Goal: Task Accomplishment & Management: Use online tool/utility

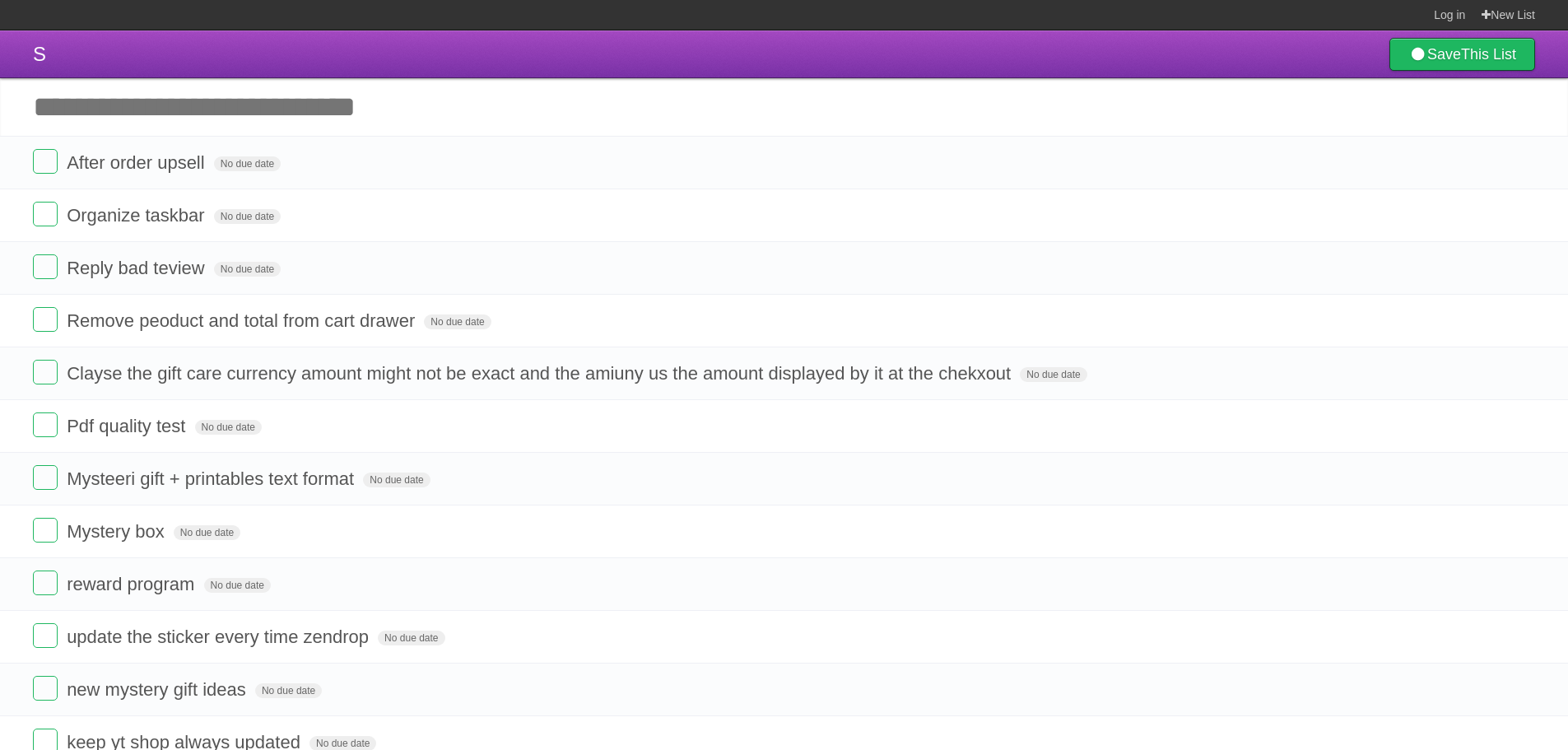
click at [525, 102] on input "Add another task" at bounding box center [784, 106] width 1568 height 57
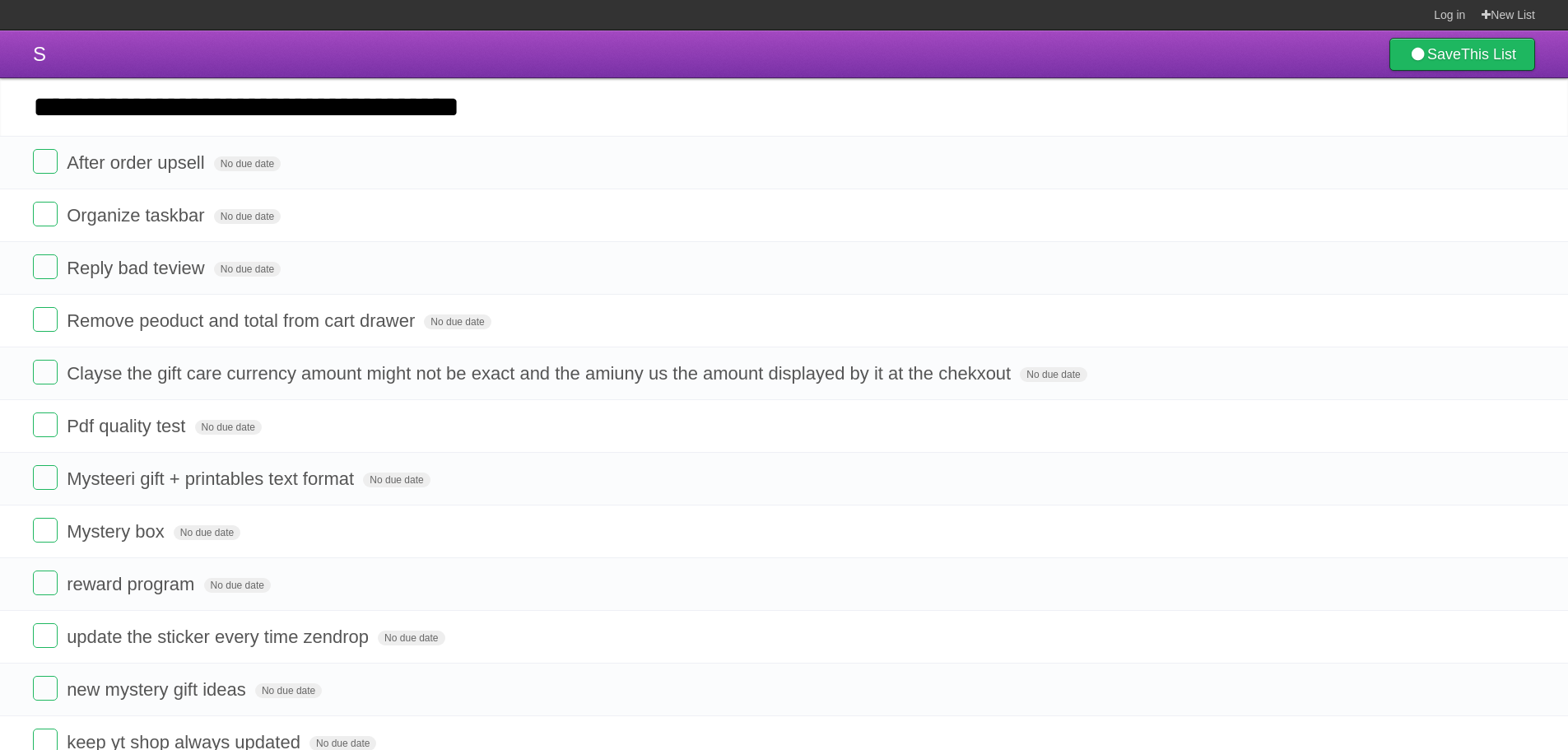
type input "**********"
click input "*********" at bounding box center [0, 0] width 0 height 0
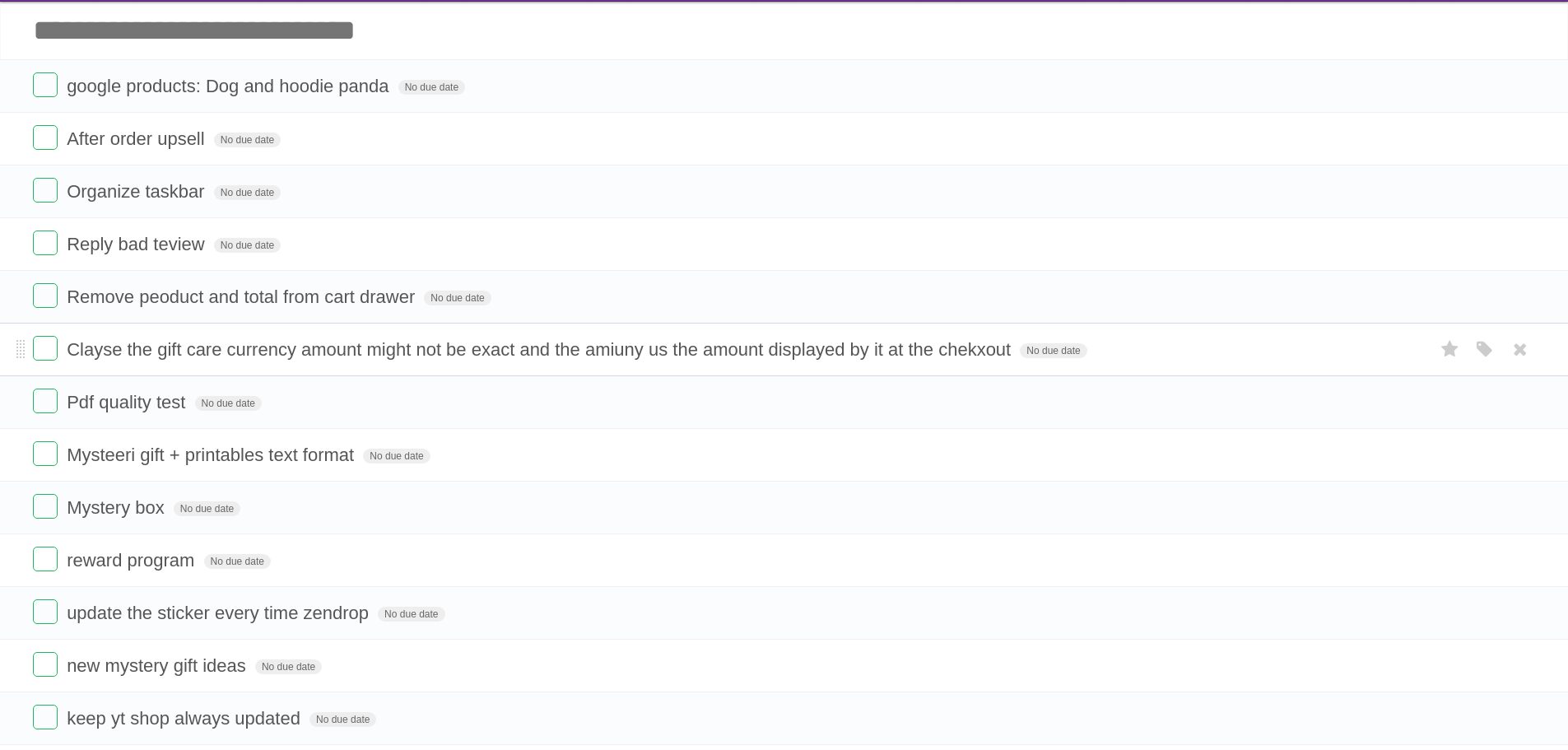
scroll to position [82, 0]
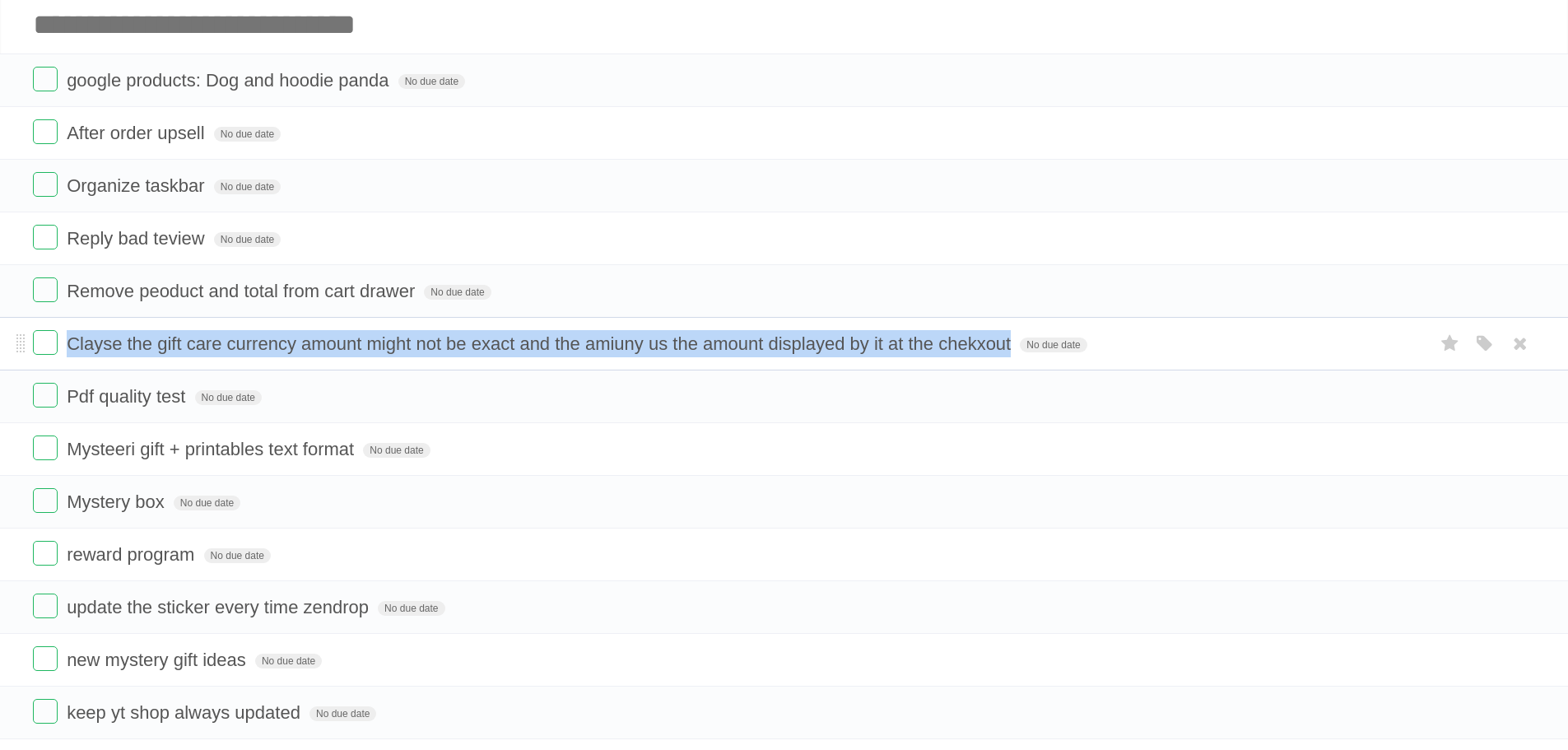
drag, startPoint x: 69, startPoint y: 341, endPoint x: 1010, endPoint y: 338, distance: 941.0
click at [1010, 338] on span "Clayse the gift care currency amount might not be exact and the amiuny us the a…" at bounding box center [541, 344] width 948 height 21
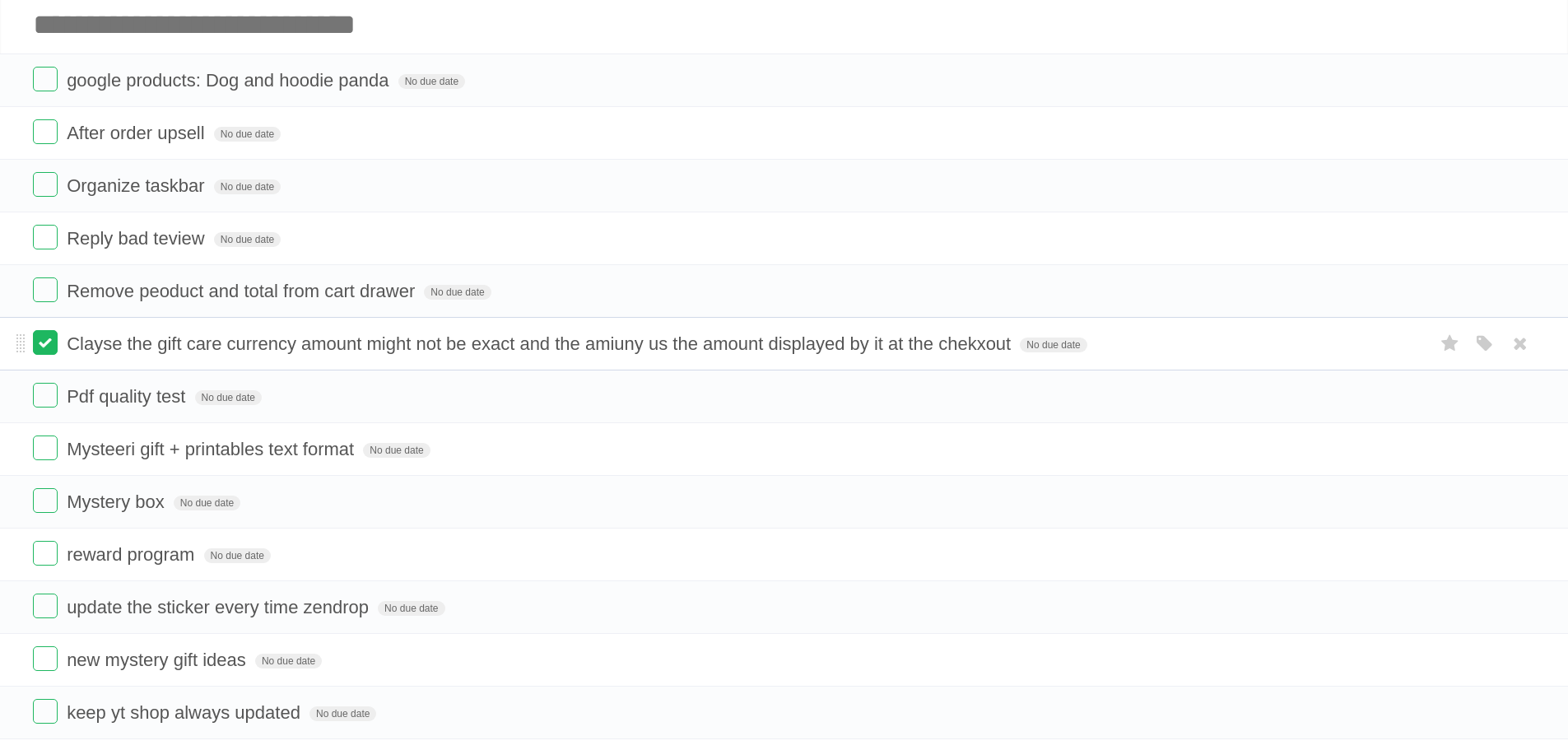
click at [45, 354] on label at bounding box center [45, 342] width 24 height 24
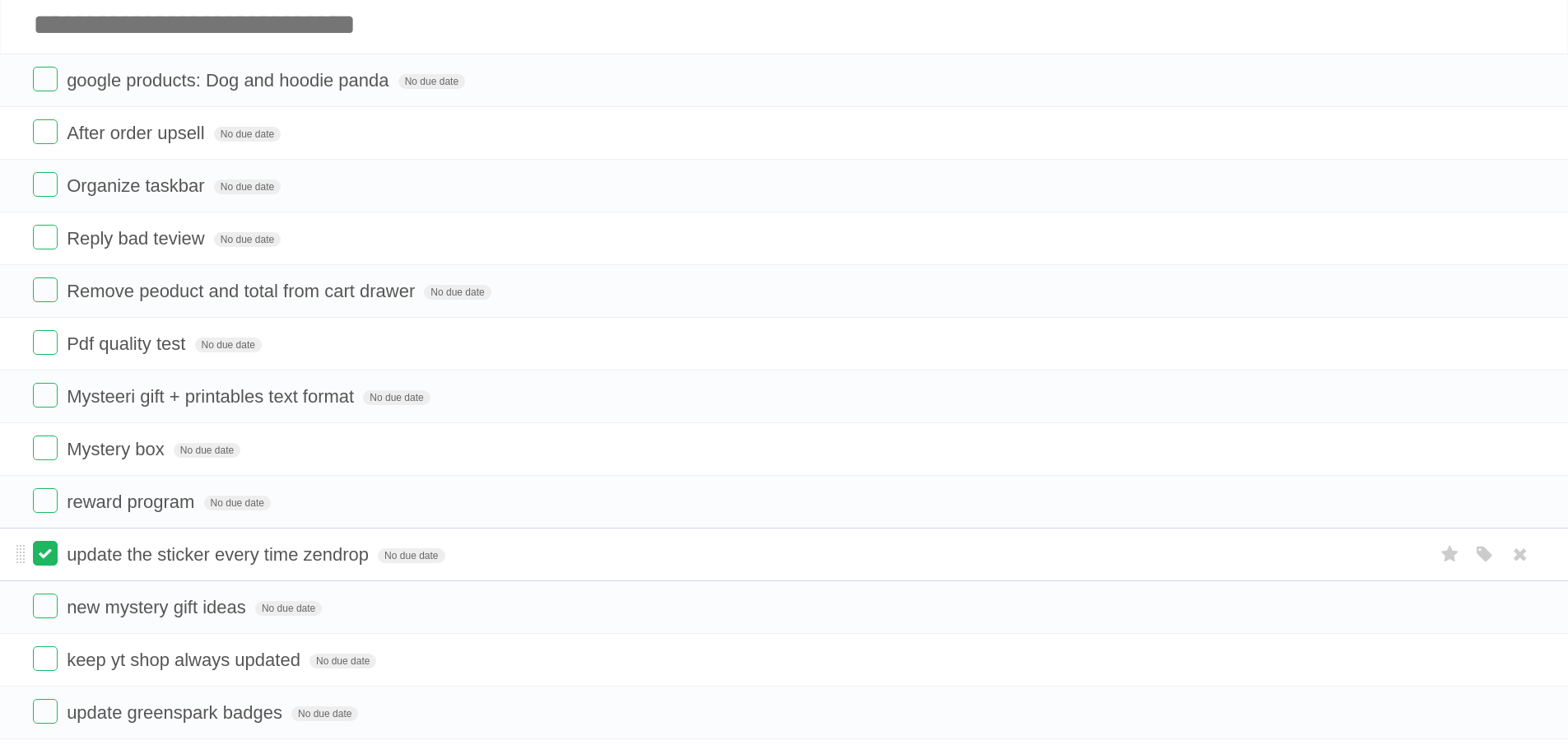
click at [55, 559] on label at bounding box center [45, 553] width 24 height 24
click at [51, 552] on label at bounding box center [45, 553] width 24 height 24
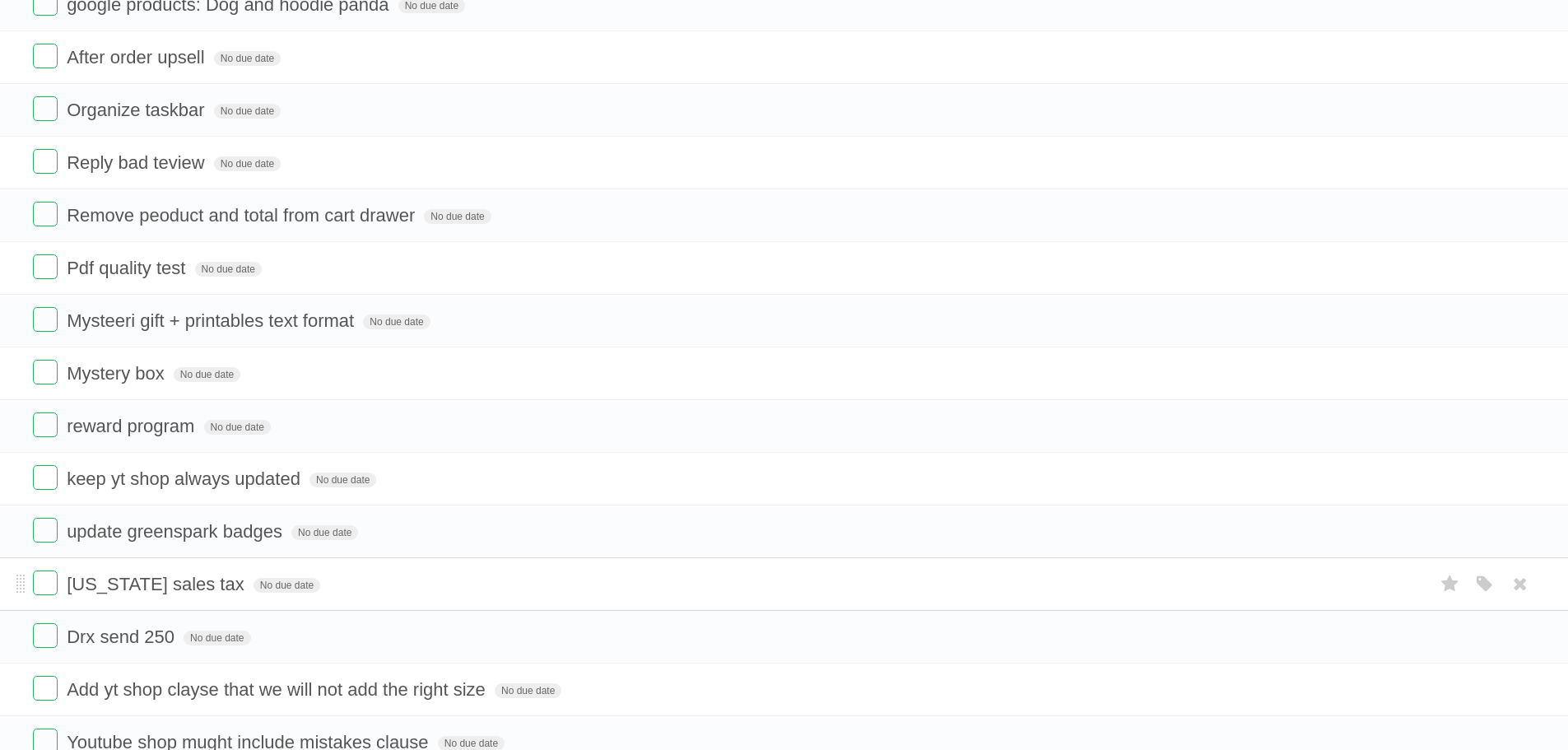
scroll to position [165, 0]
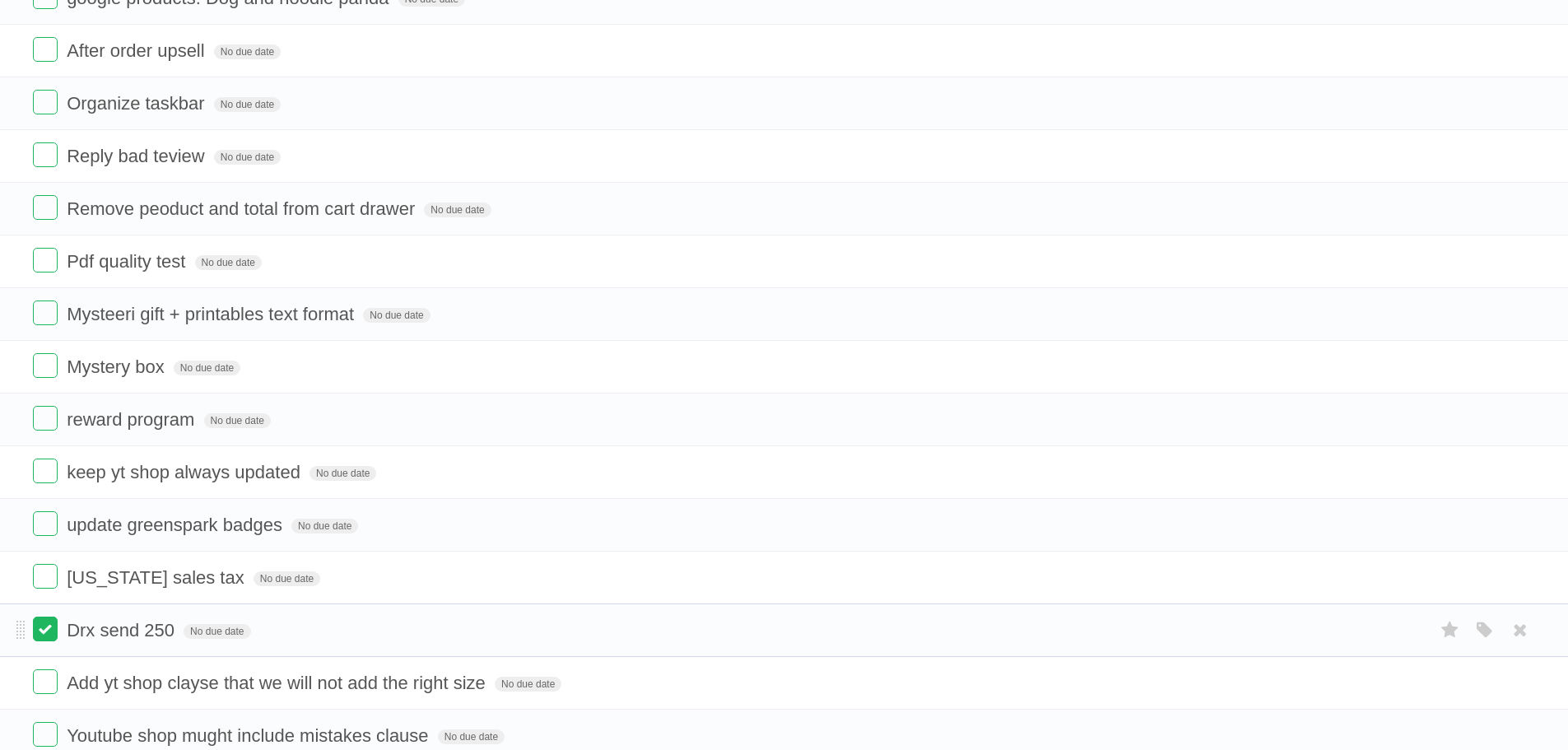
click at [44, 632] on label at bounding box center [45, 629] width 24 height 24
click at [48, 638] on label at bounding box center [45, 629] width 24 height 24
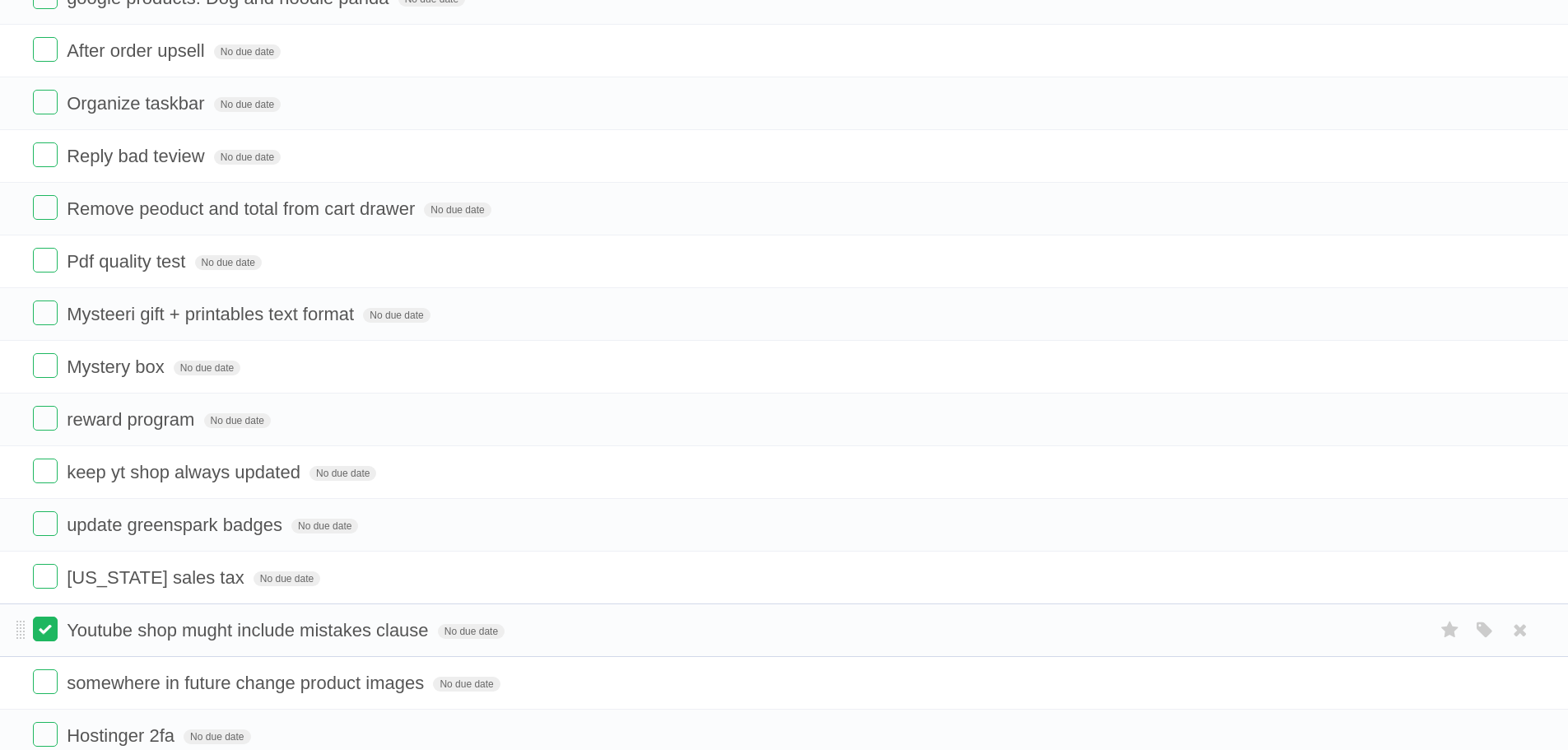
click at [45, 634] on label at bounding box center [45, 629] width 24 height 24
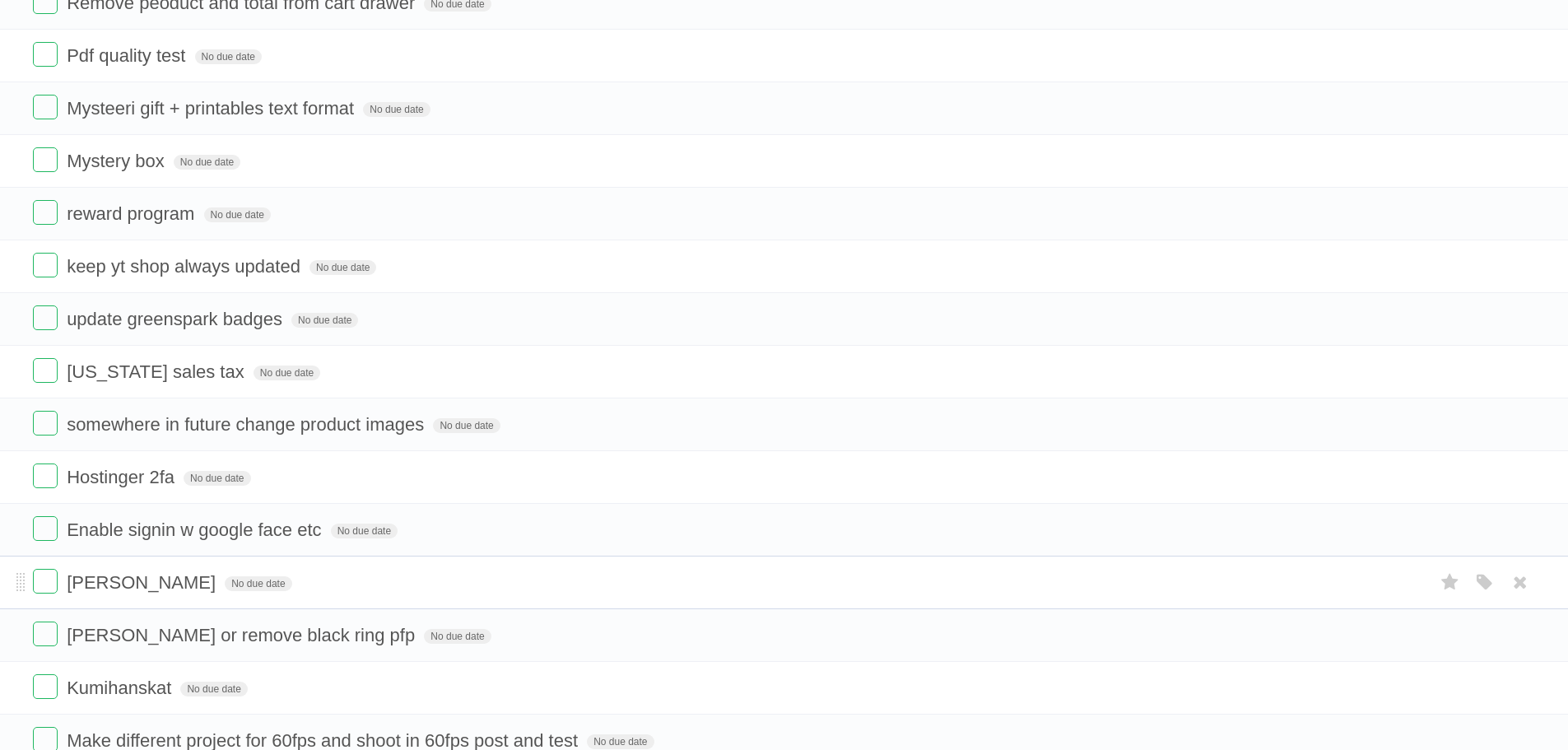
scroll to position [412, 0]
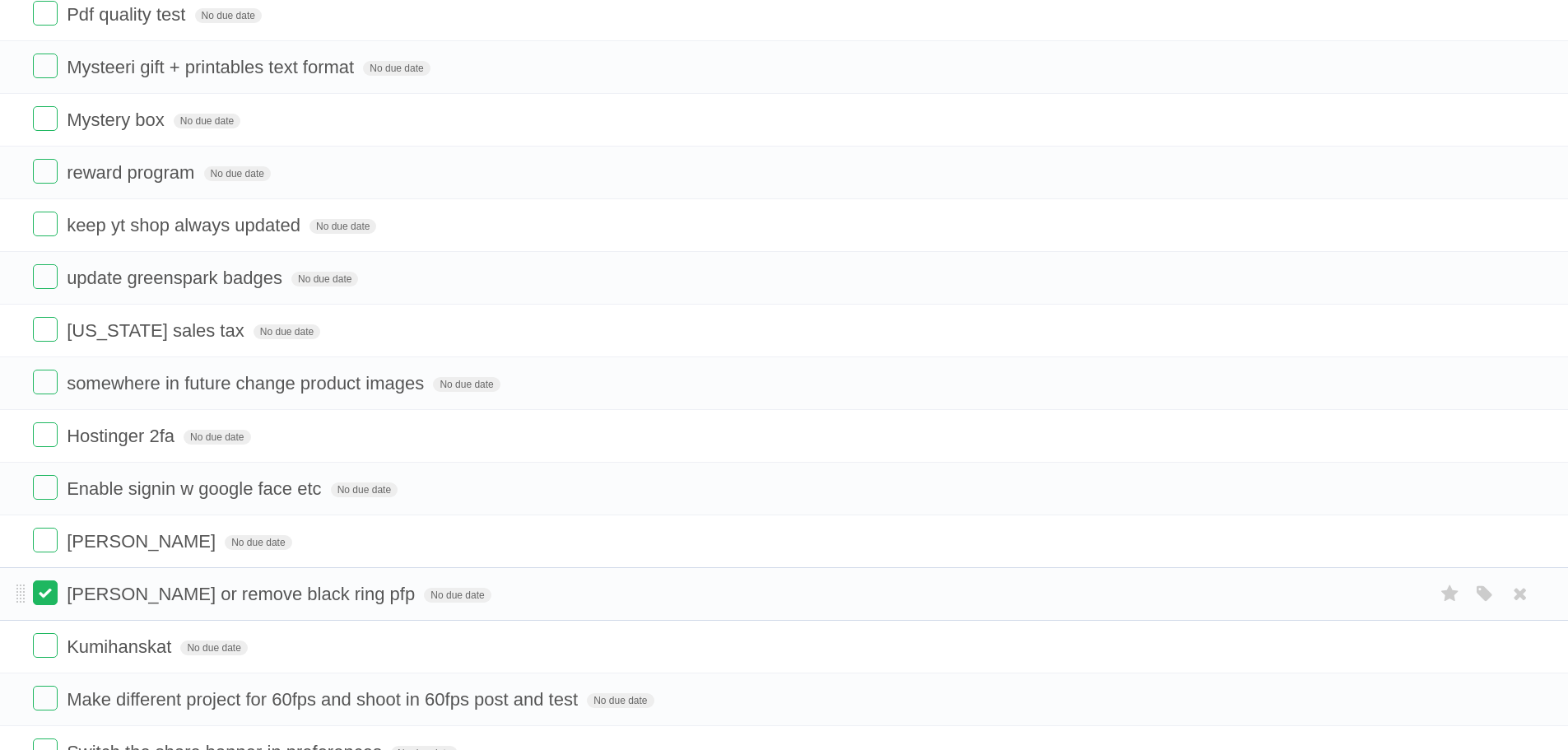
click at [53, 595] on label at bounding box center [45, 593] width 24 height 24
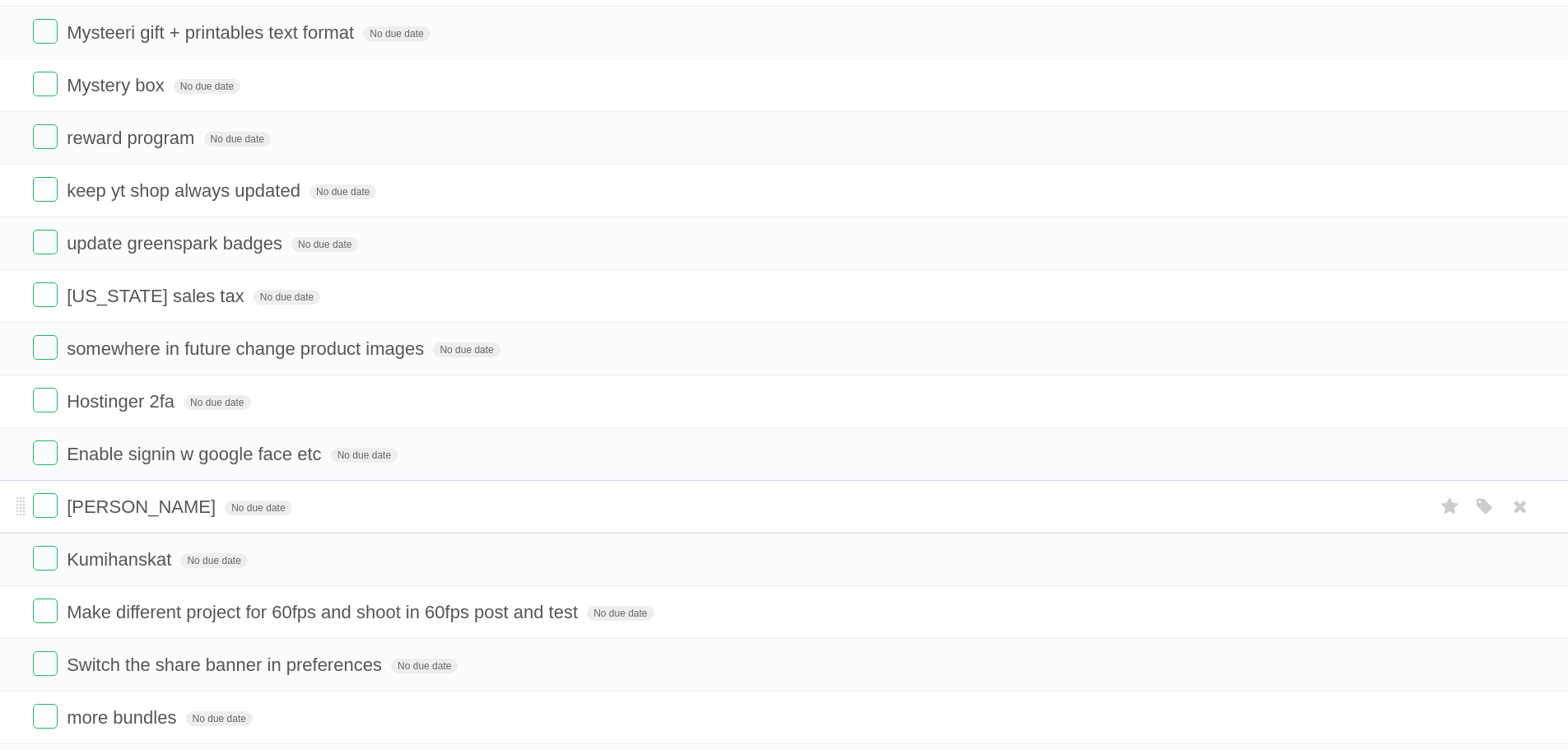
scroll to position [494, 0]
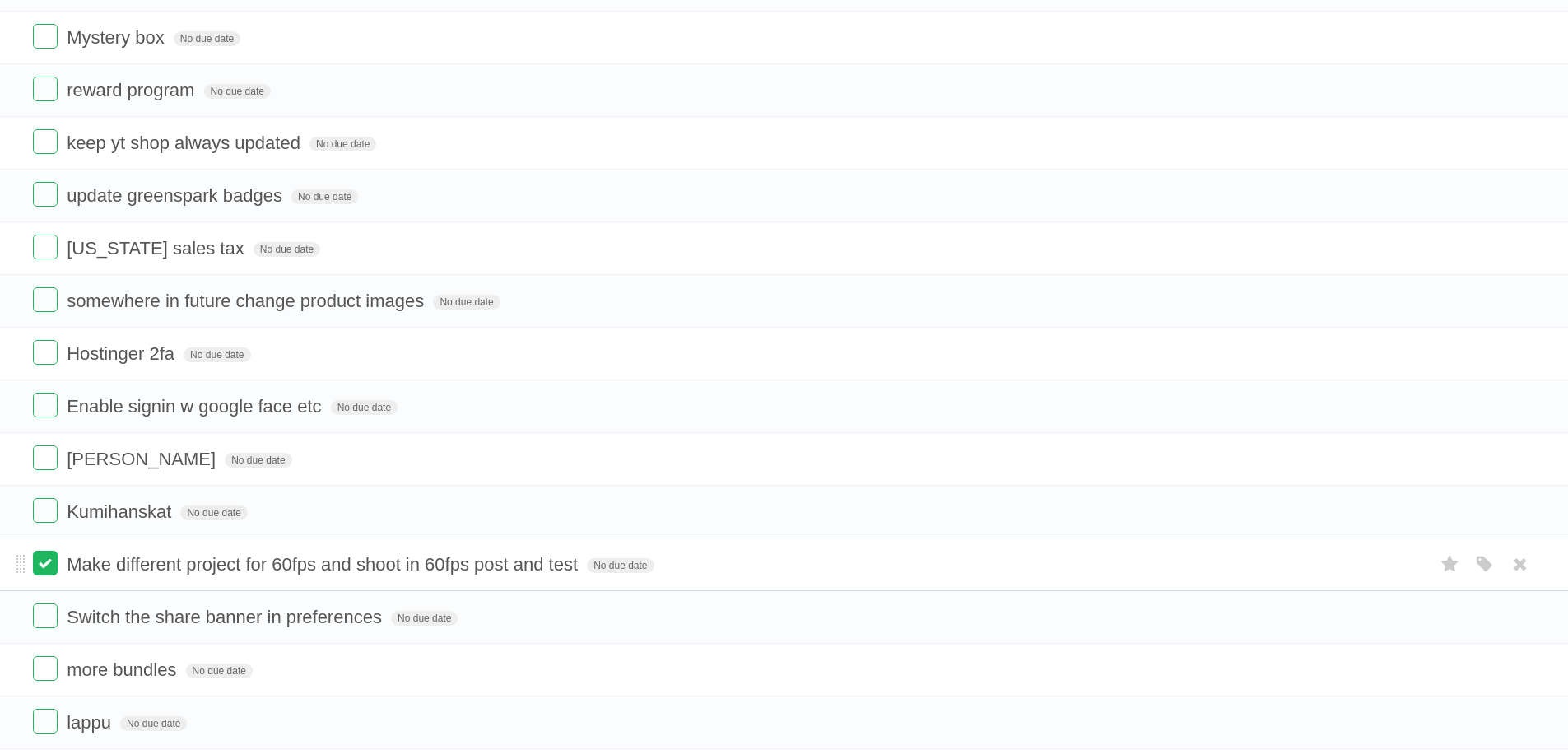
click at [47, 564] on label at bounding box center [45, 563] width 24 height 24
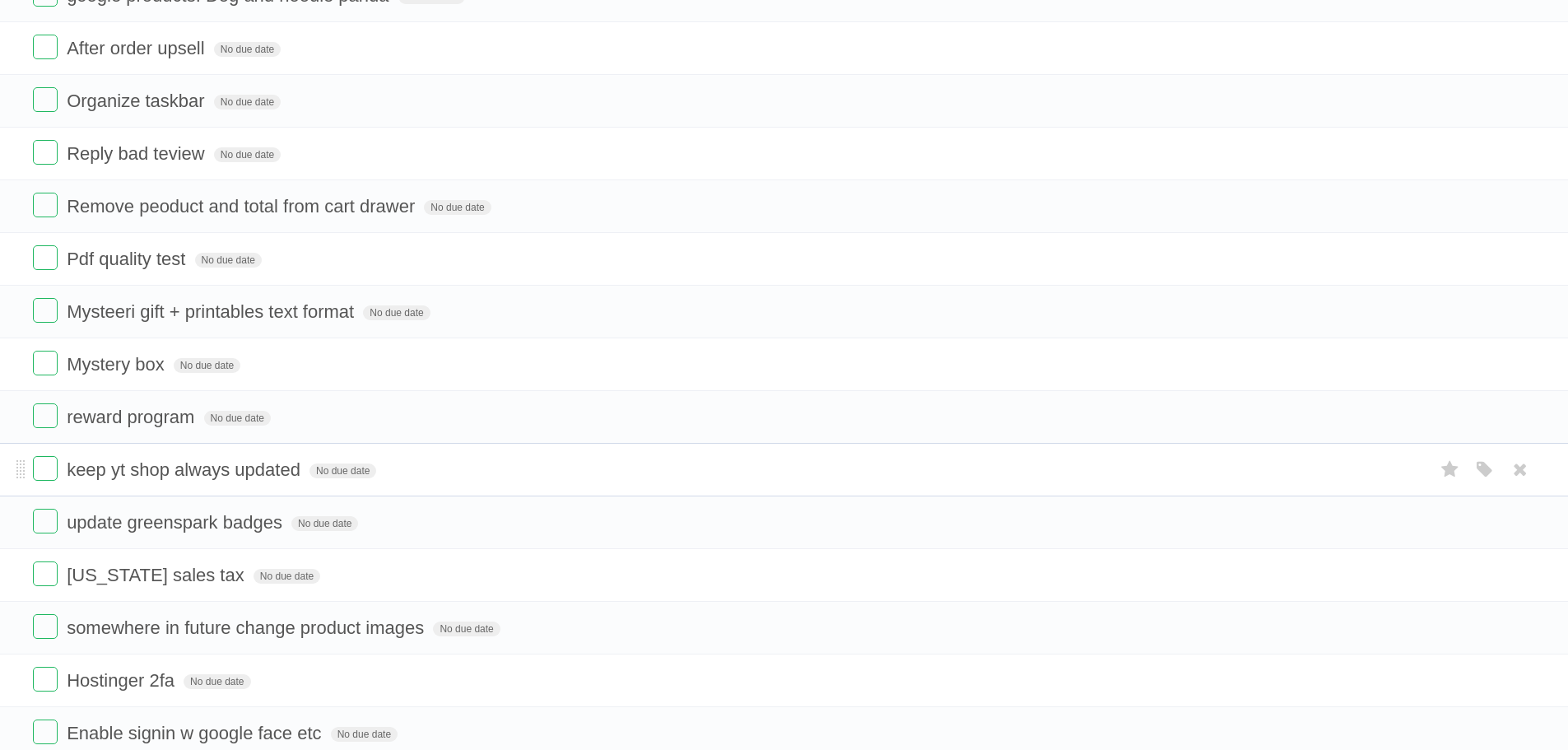
scroll to position [0, 0]
